Goal: Task Accomplishment & Management: Use online tool/utility

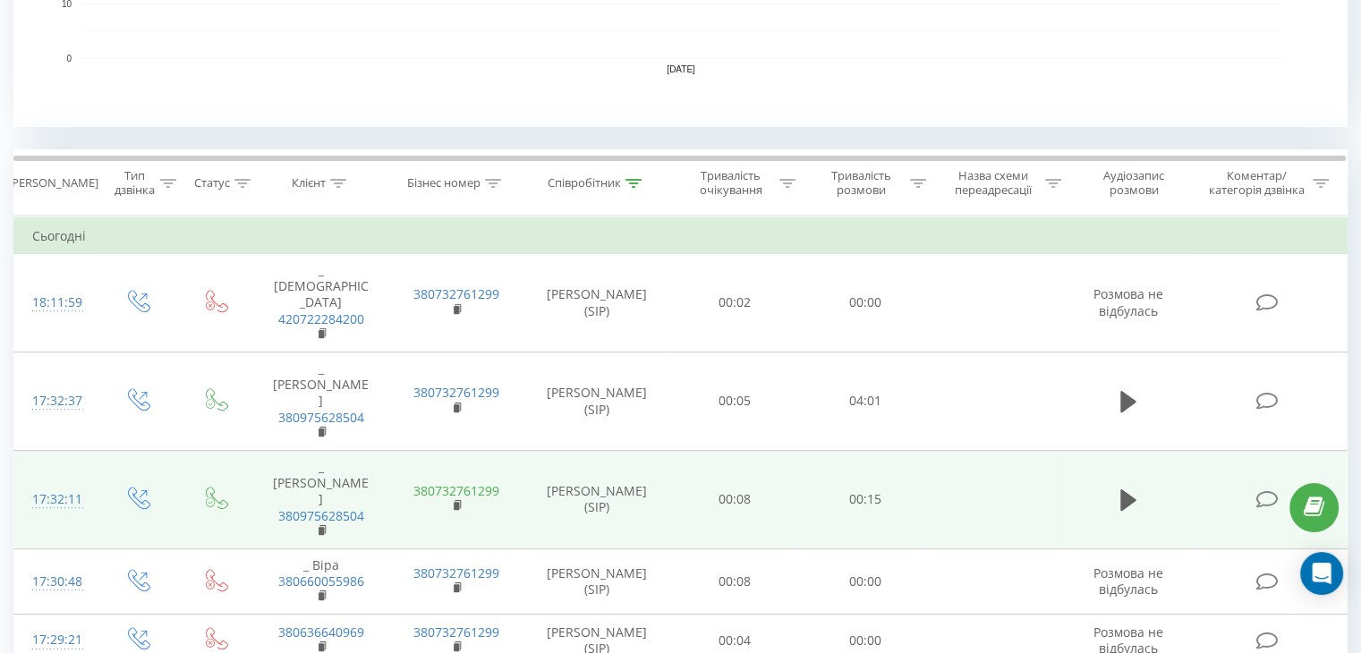
scroll to position [626, 0]
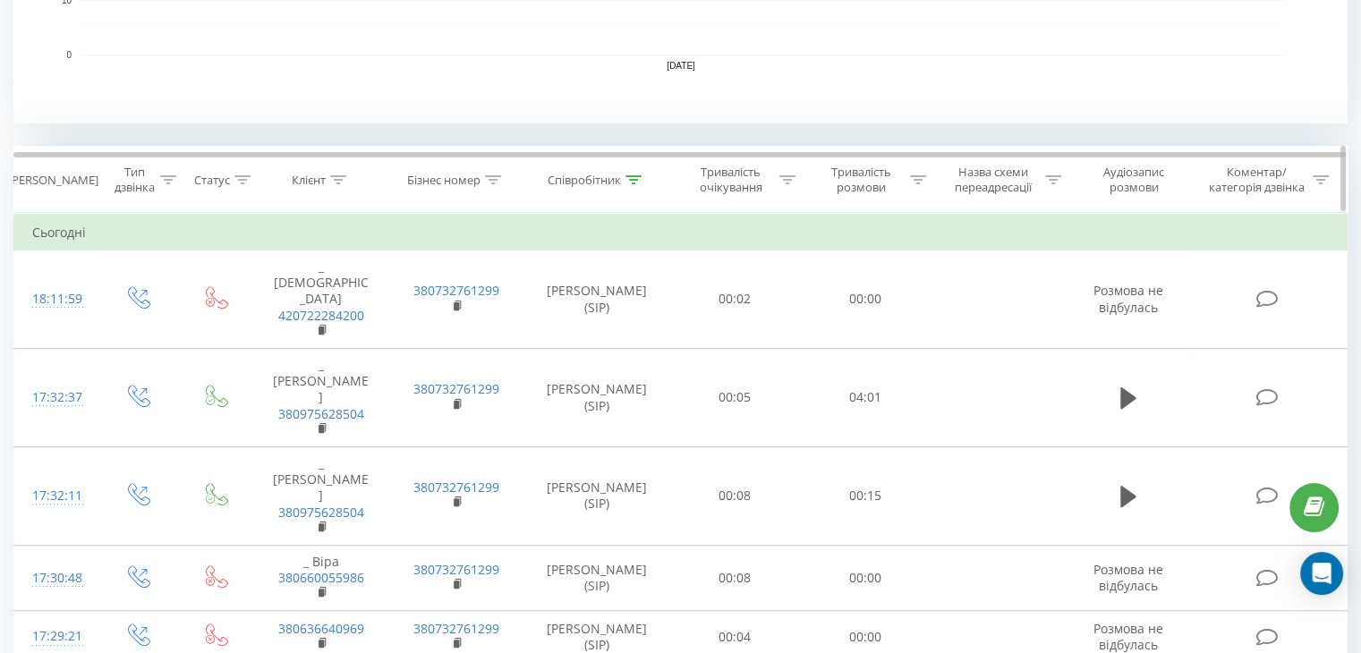
click at [631, 175] on icon at bounding box center [634, 179] width 16 height 9
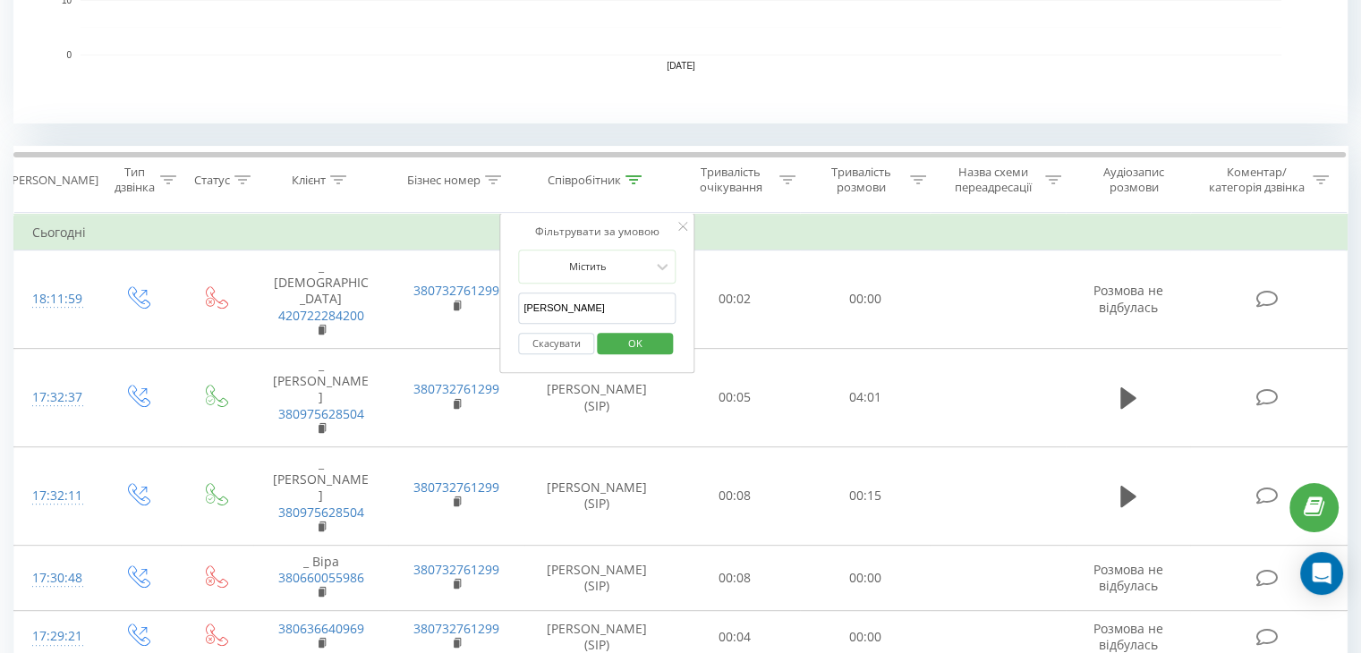
drag, startPoint x: 583, startPoint y: 307, endPoint x: 508, endPoint y: 302, distance: 74.4
click at [510, 305] on div "Фільтрувати за умовою Містить Анна Скасувати OK" at bounding box center [596, 293] width 195 height 161
click at [561, 294] on input "text" at bounding box center [597, 308] width 158 height 31
click at [637, 336] on span "OK" at bounding box center [635, 343] width 50 height 28
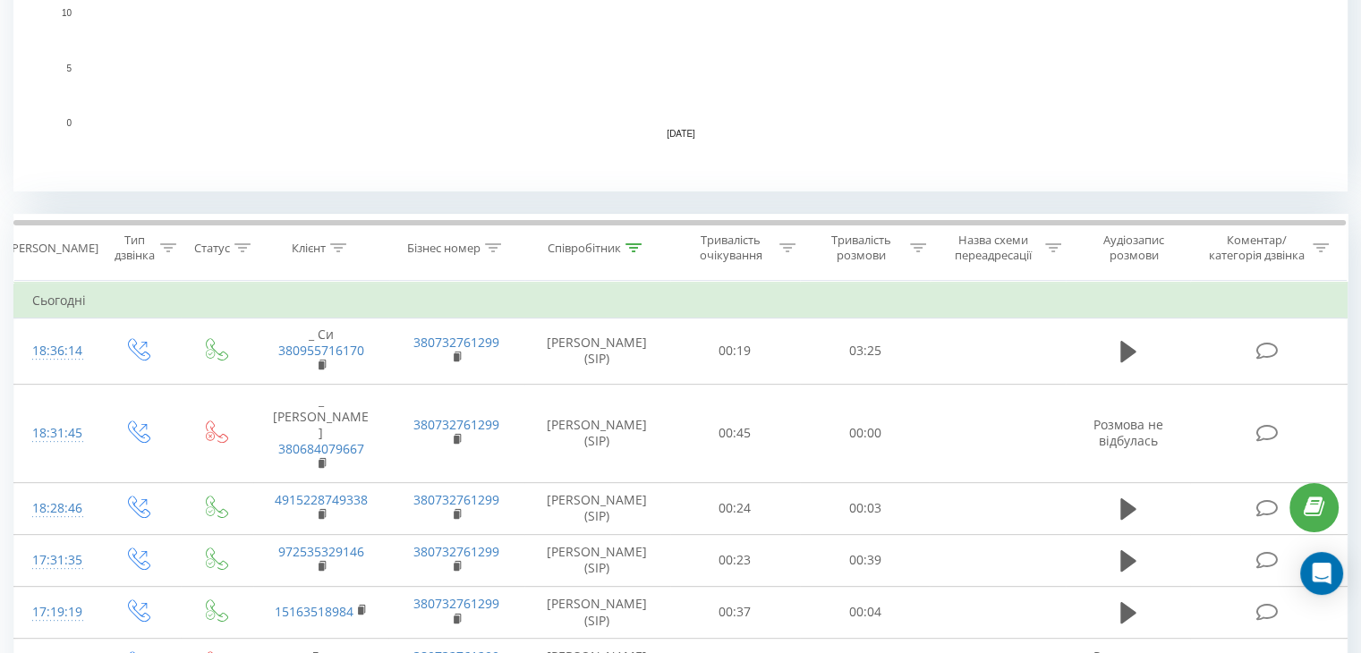
scroll to position [626, 0]
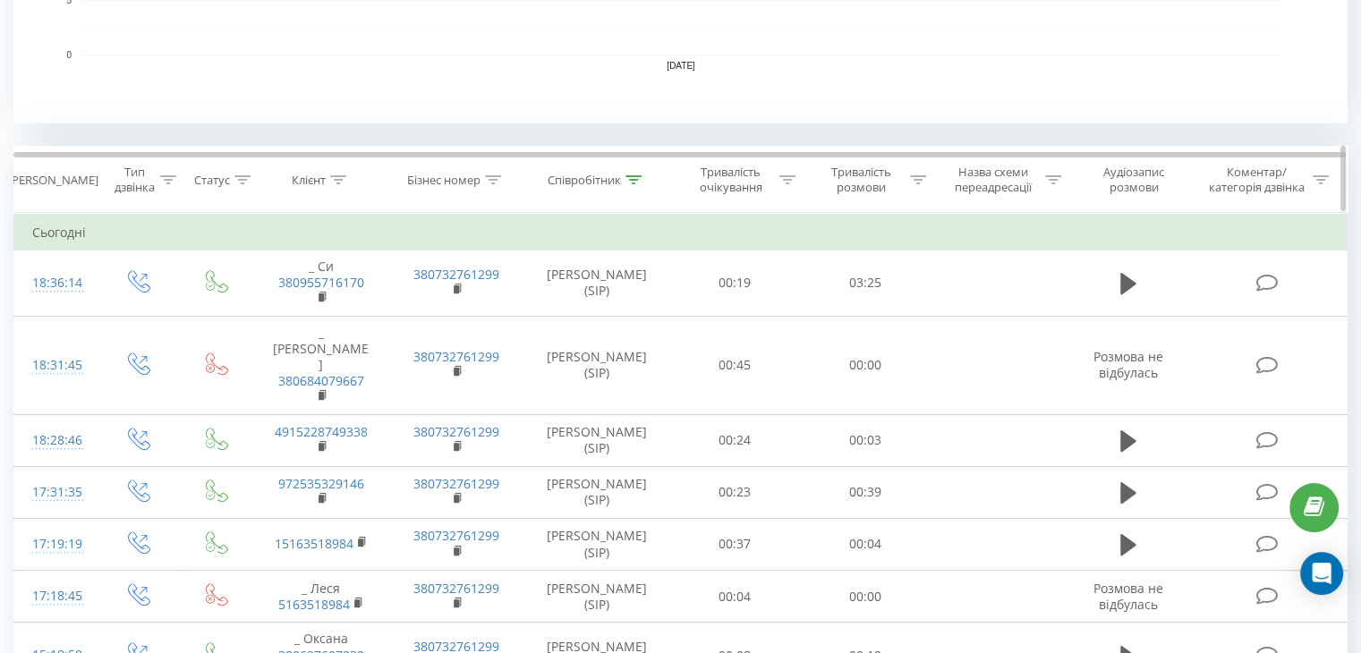
click at [629, 183] on icon at bounding box center [634, 179] width 16 height 9
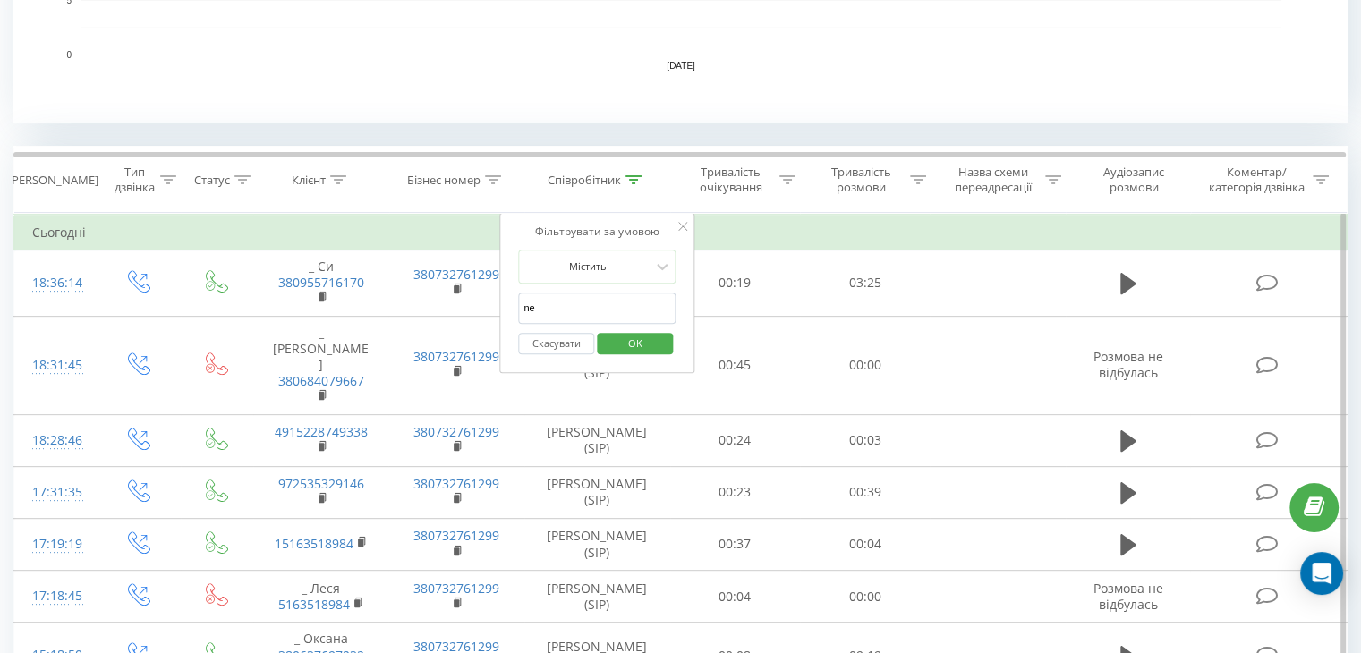
click at [580, 315] on input "ne" at bounding box center [597, 308] width 158 height 31
type input "n"
click at [575, 305] on input "text" at bounding box center [597, 308] width 158 height 31
type input "[PERSON_NAME]"
click at [624, 333] on span "OK" at bounding box center [635, 343] width 50 height 28
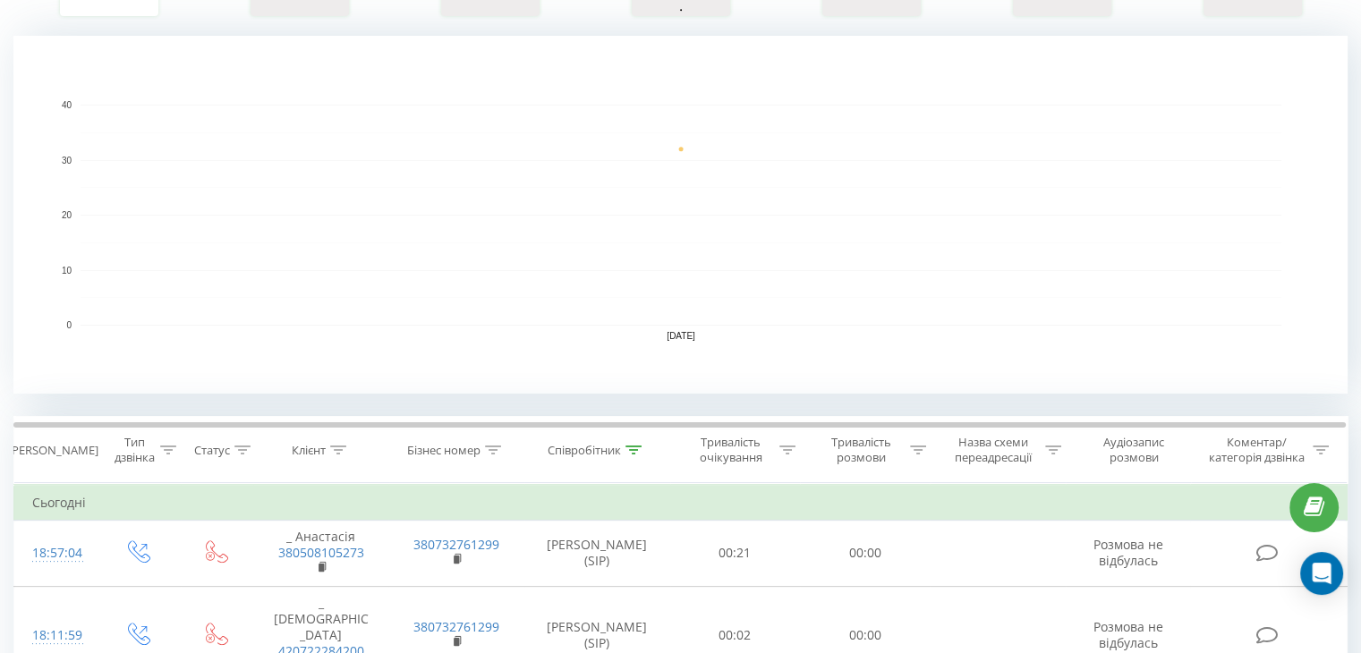
scroll to position [537, 0]
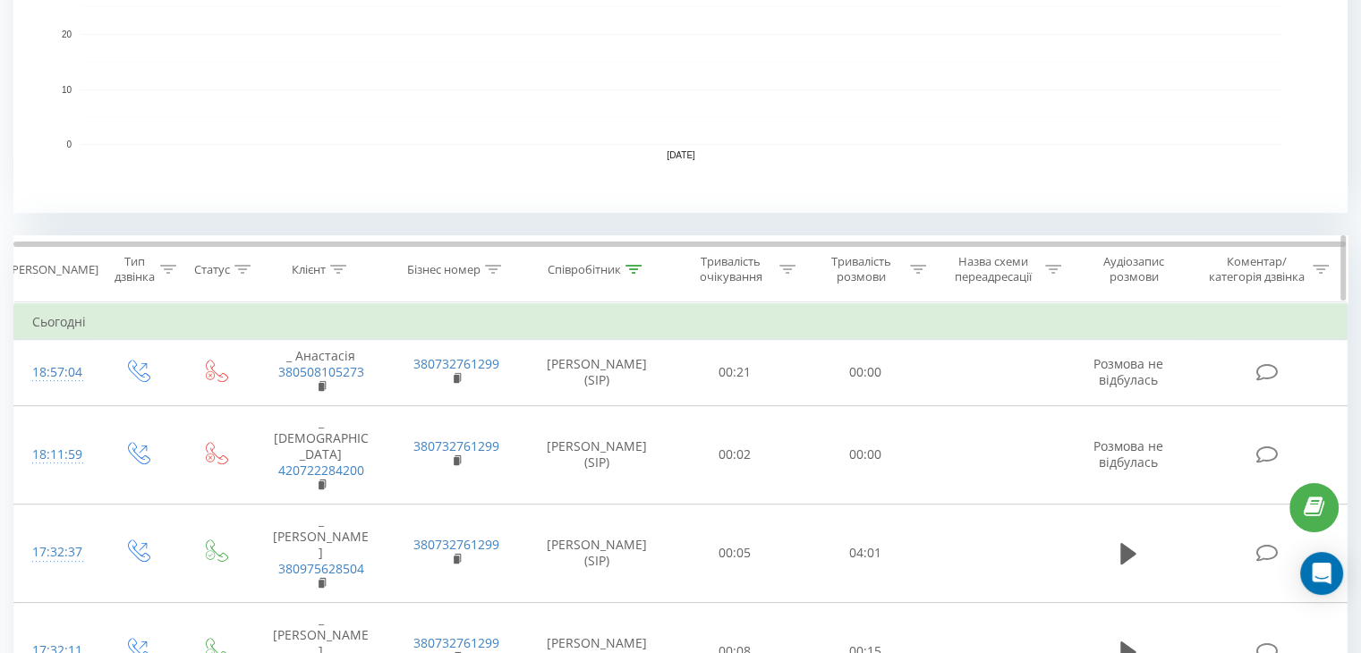
click at [631, 271] on icon at bounding box center [634, 269] width 16 height 9
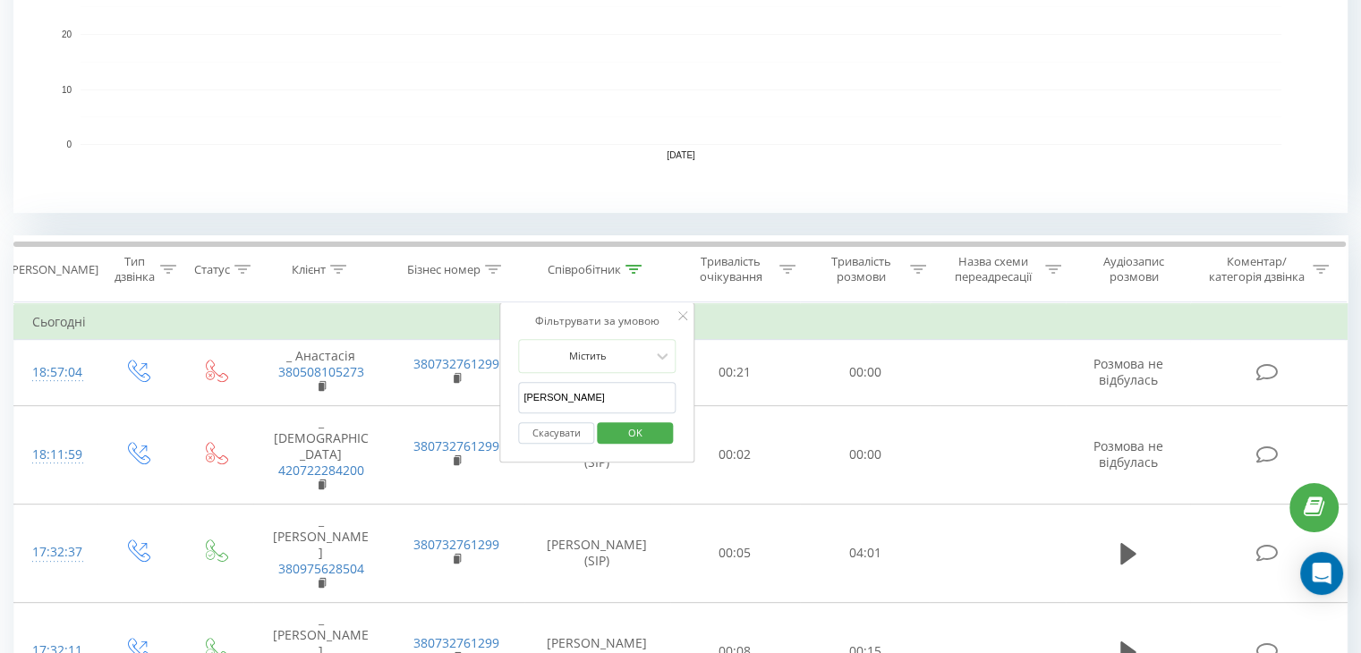
drag, startPoint x: 548, startPoint y: 409, endPoint x: 507, endPoint y: 402, distance: 41.8
click at [507, 402] on div "Фільтрувати за умовою Містить Анна Скасувати OK" at bounding box center [596, 382] width 195 height 161
click at [580, 400] on input "text" at bounding box center [597, 397] width 158 height 31
type input "ne"
click at [619, 438] on span "OK" at bounding box center [635, 433] width 50 height 28
